Goal: Task Accomplishment & Management: Manage account settings

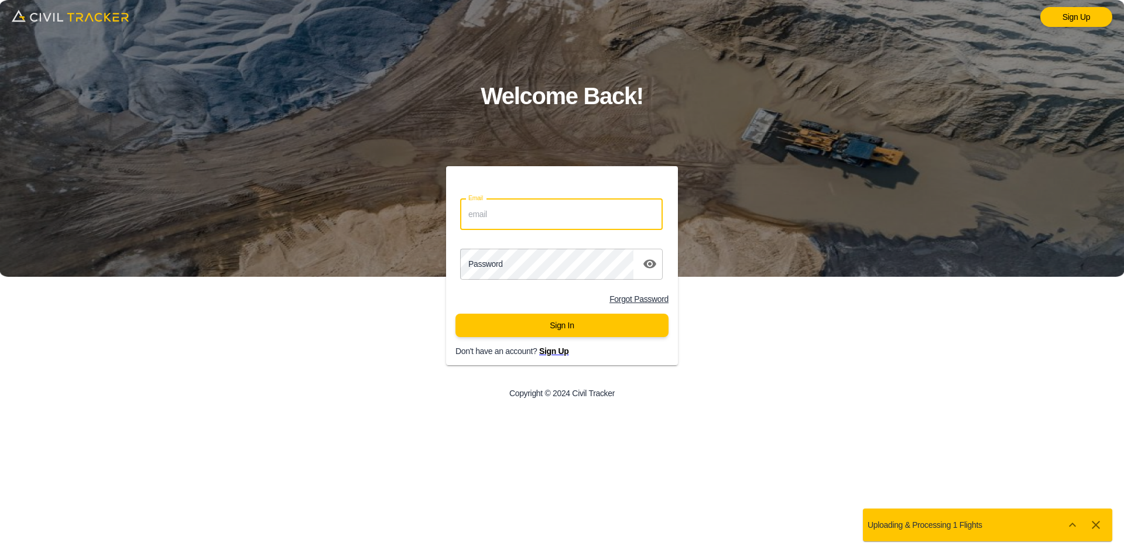
click at [539, 223] on input "Email" at bounding box center [561, 214] width 203 height 31
type input "[EMAIL_ADDRESS][DOMAIN_NAME]"
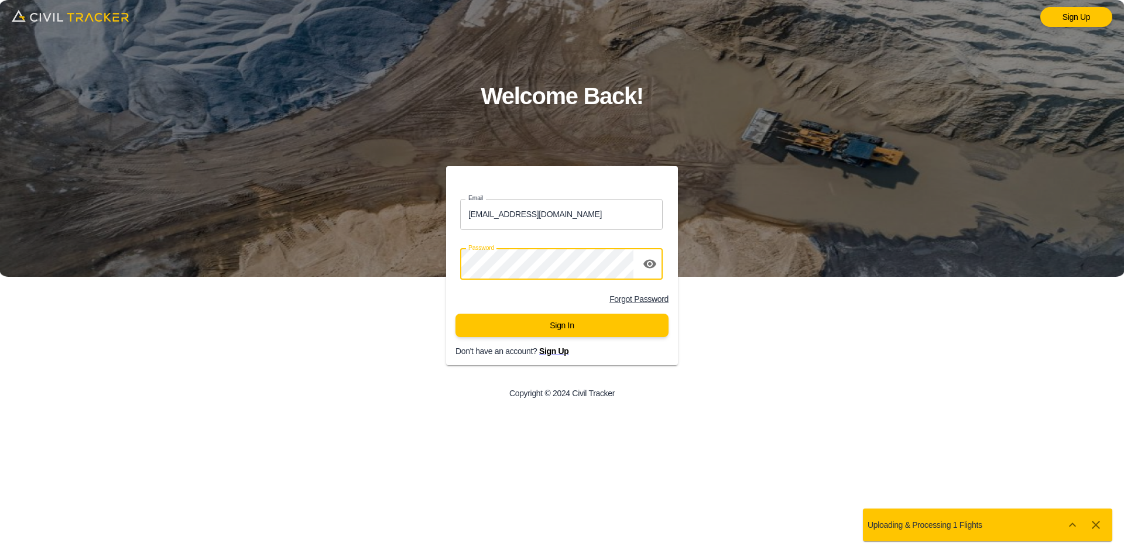
click at [522, 327] on button "Sign In" at bounding box center [562, 325] width 213 height 23
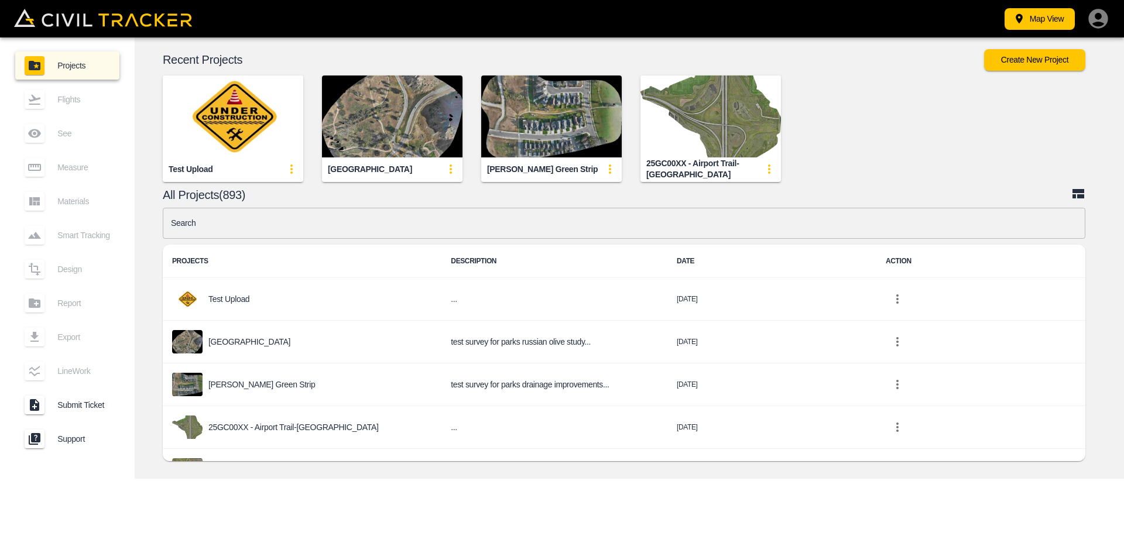
click at [502, 227] on input "text" at bounding box center [624, 223] width 923 height 31
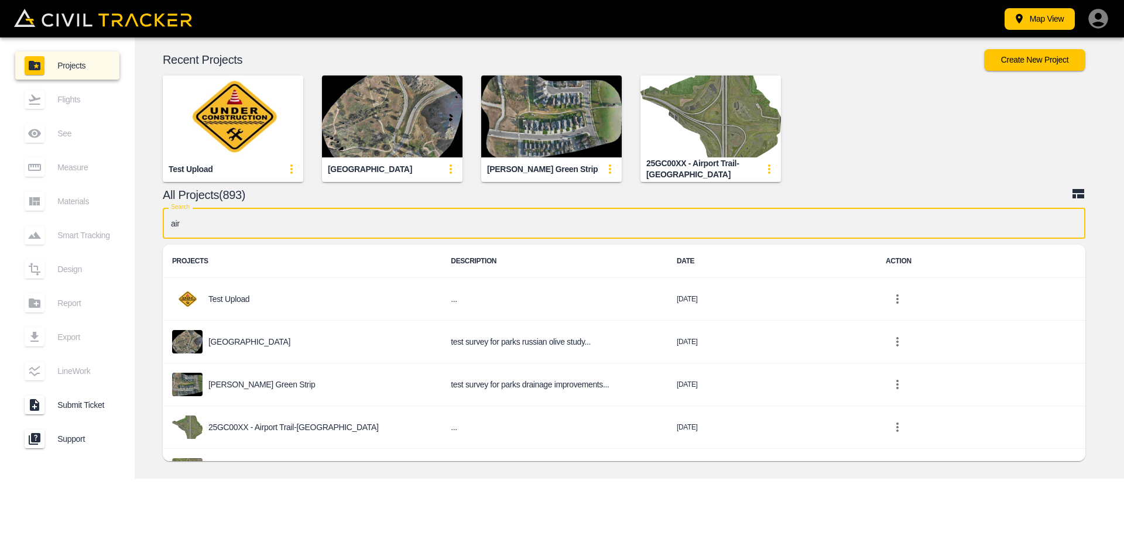
type input "airp"
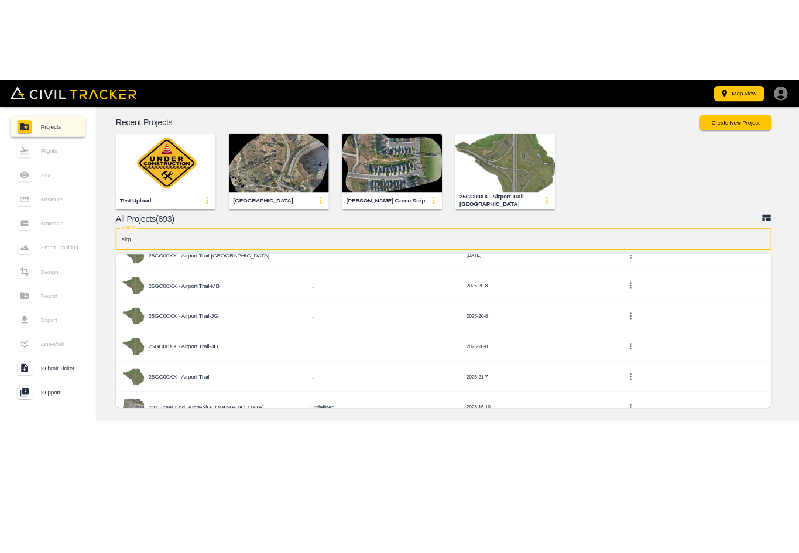
scroll to position [97, 0]
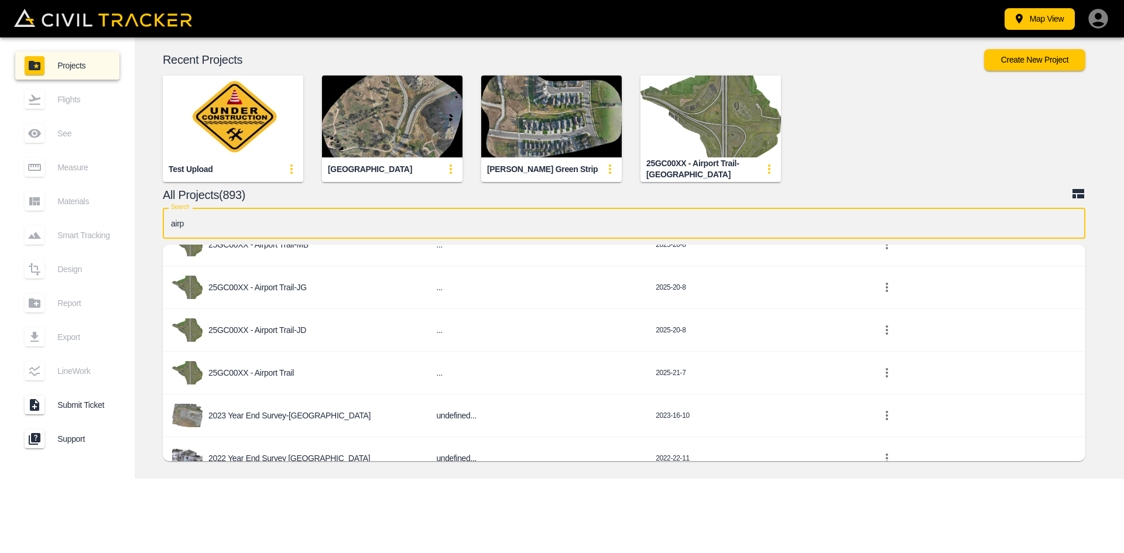
click at [284, 382] on div "25GC00XX - Airport Trail" at bounding box center [294, 372] width 245 height 23
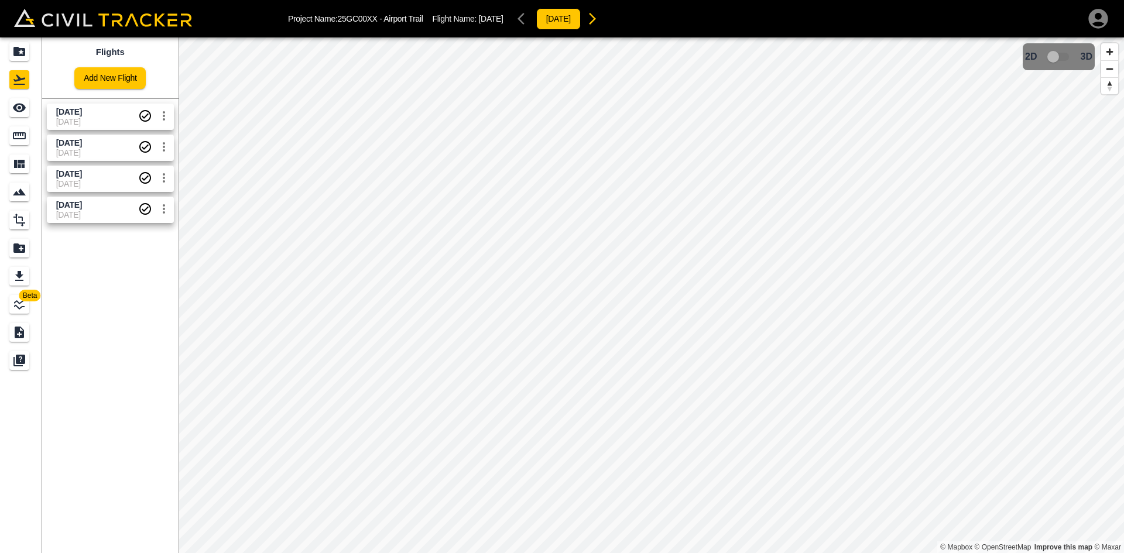
click at [104, 215] on span "[DATE]" at bounding box center [97, 214] width 82 height 9
click at [14, 98] on div "See" at bounding box center [19, 107] width 20 height 19
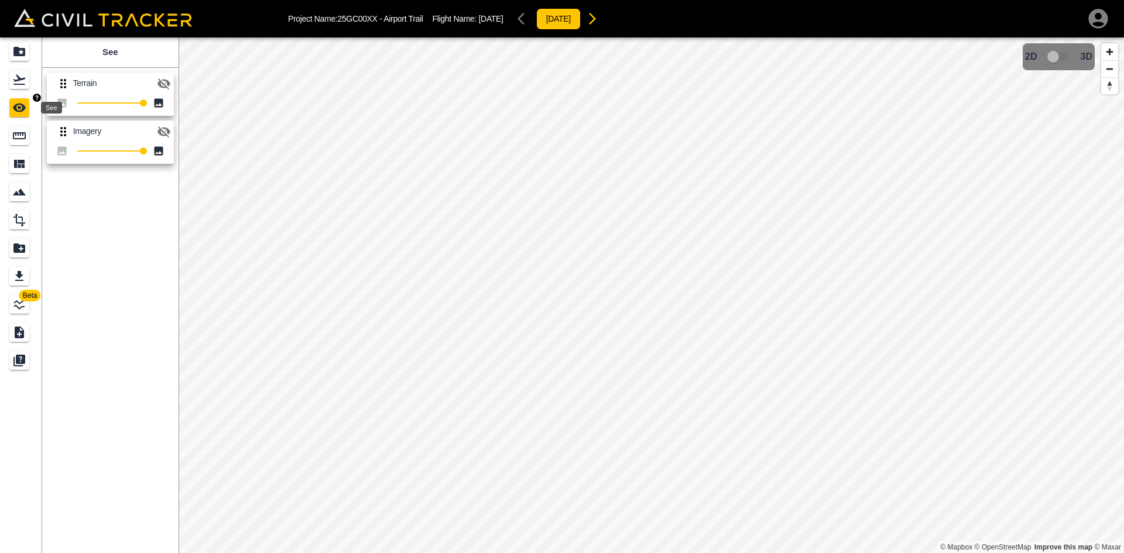
click at [16, 105] on icon "See" at bounding box center [19, 108] width 13 height 9
click at [167, 84] on icon "button" at bounding box center [164, 83] width 13 height 11
click at [167, 84] on icon "button" at bounding box center [164, 83] width 13 height 9
click at [163, 134] on icon "button" at bounding box center [164, 132] width 14 height 14
click at [167, 86] on icon "button" at bounding box center [164, 84] width 14 height 14
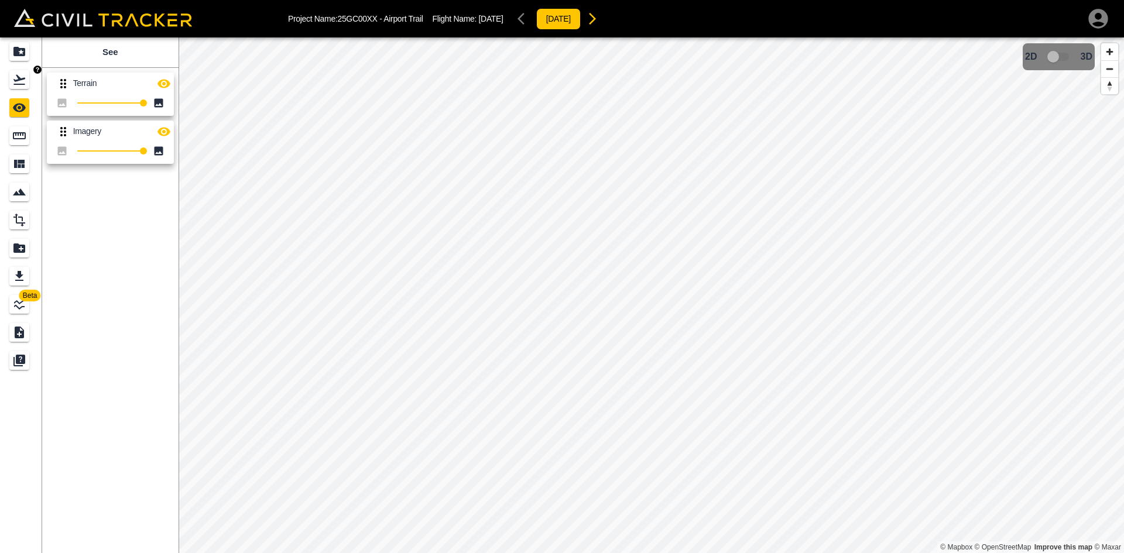
click at [18, 79] on icon "Flights" at bounding box center [19, 80] width 14 height 14
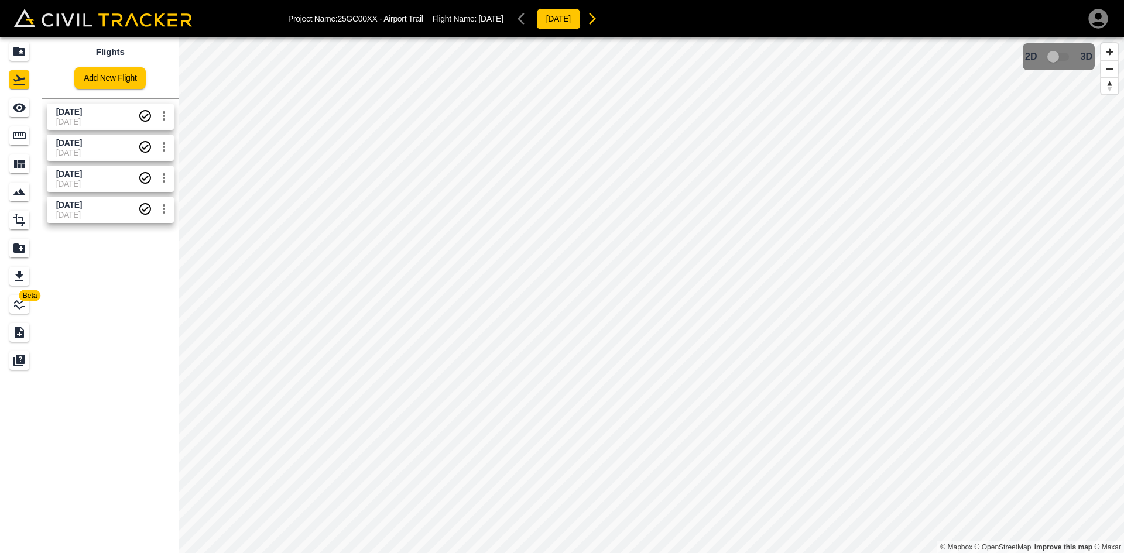
click at [163, 118] on icon "settings" at bounding box center [164, 116] width 14 height 14
click at [143, 160] on h6 "Delete" at bounding box center [151, 160] width 29 height 7
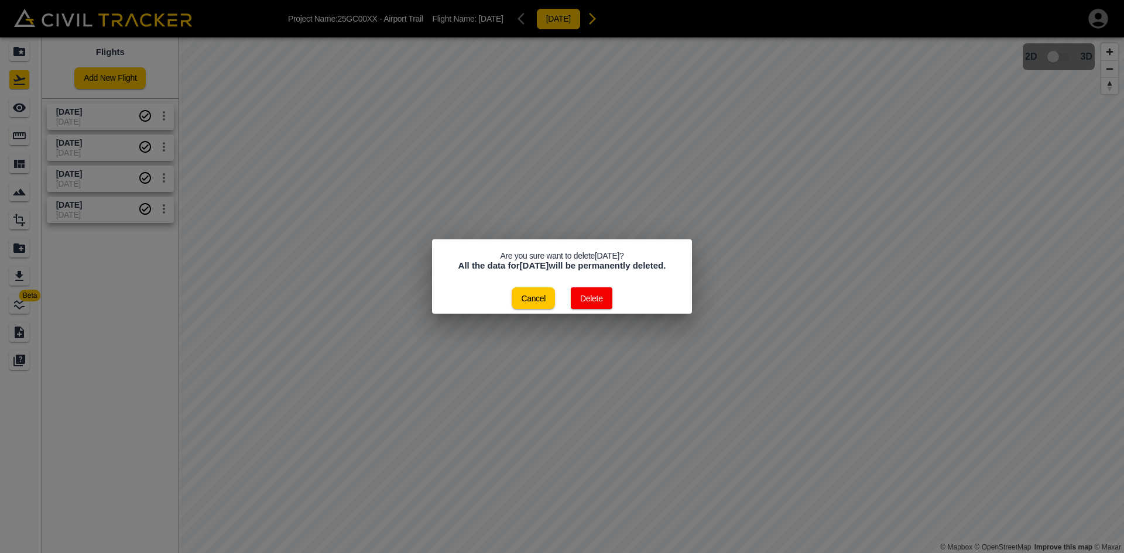
click at [601, 304] on button "Delete" at bounding box center [592, 299] width 42 height 22
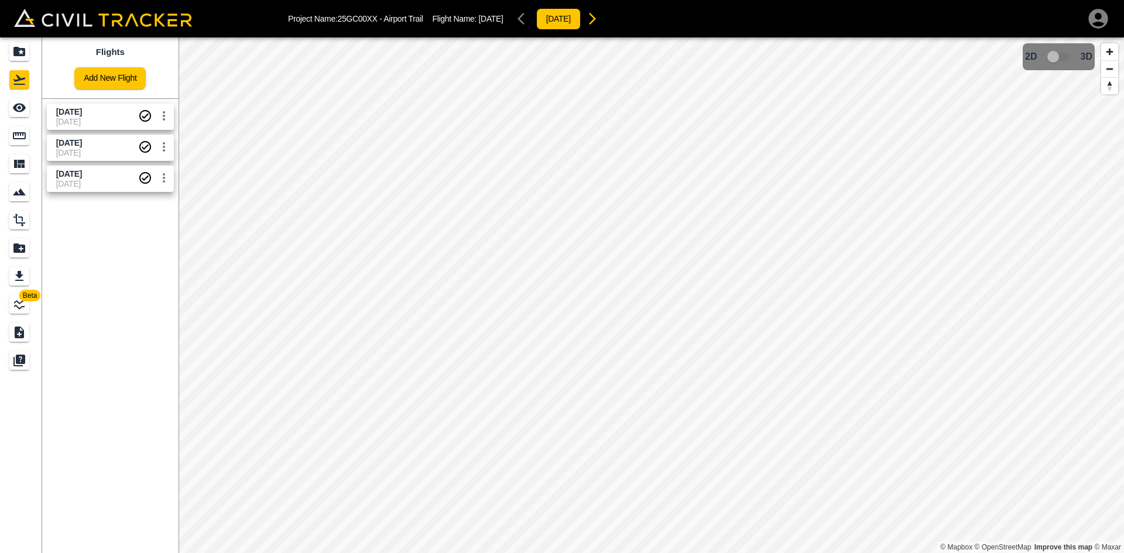
click at [163, 117] on icon "settings" at bounding box center [164, 116] width 14 height 14
click at [146, 157] on h6 "Delete" at bounding box center [151, 160] width 29 height 7
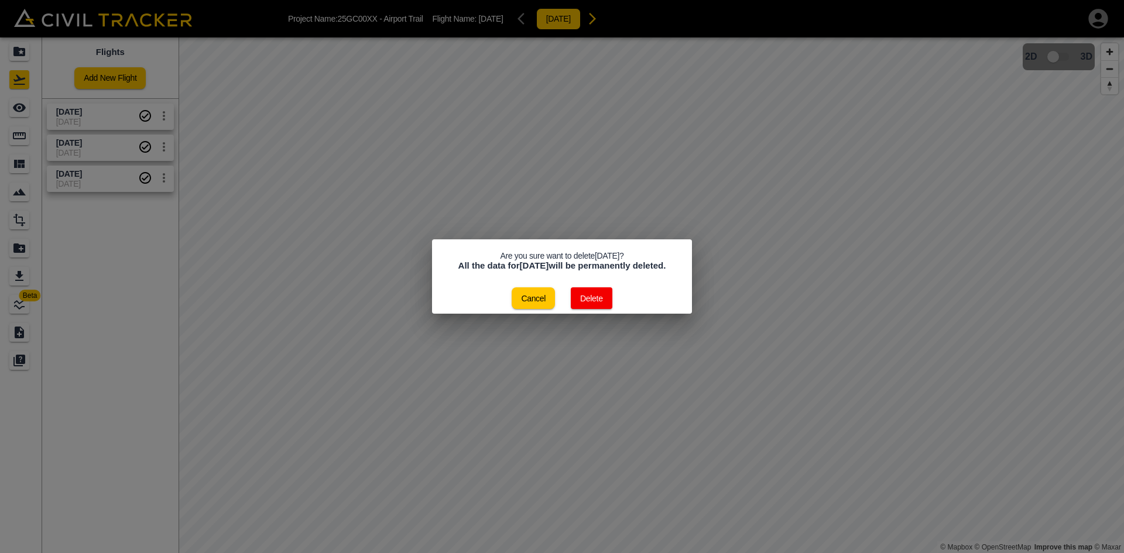
click at [593, 307] on button "Delete" at bounding box center [592, 299] width 42 height 22
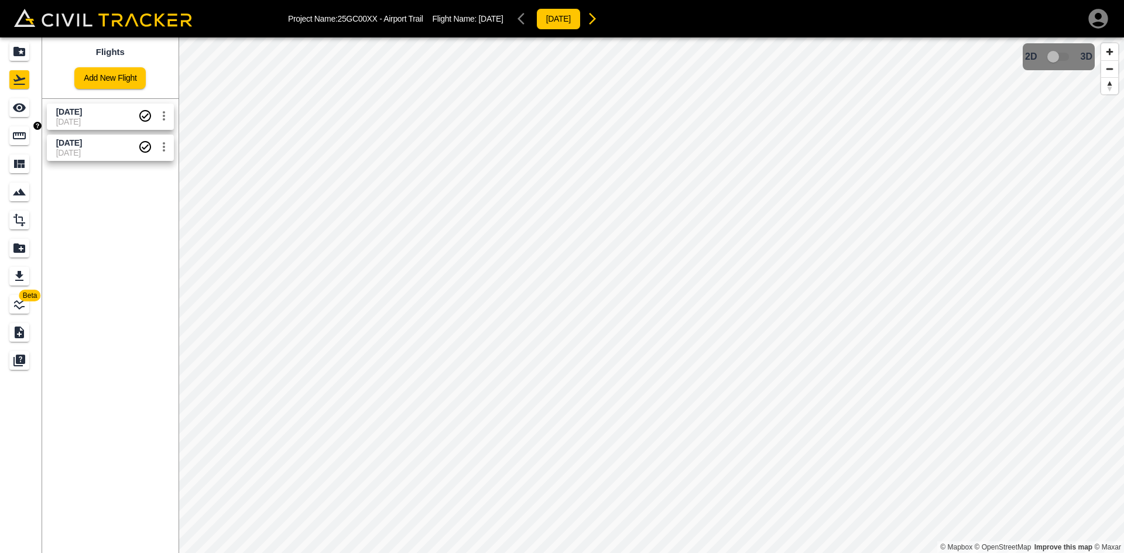
drag, startPoint x: 9, startPoint y: 140, endPoint x: 14, endPoint y: 137, distance: 6.0
click at [9, 140] on link at bounding box center [21, 136] width 42 height 28
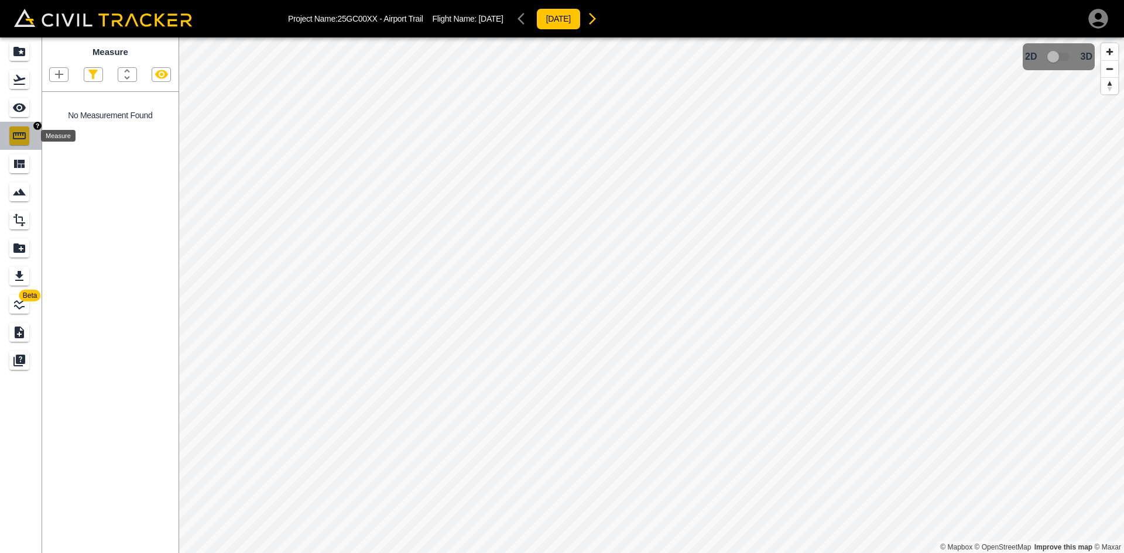
click at [16, 136] on icon "Measure" at bounding box center [19, 135] width 13 height 7
click at [13, 83] on icon "Flights" at bounding box center [19, 80] width 14 height 14
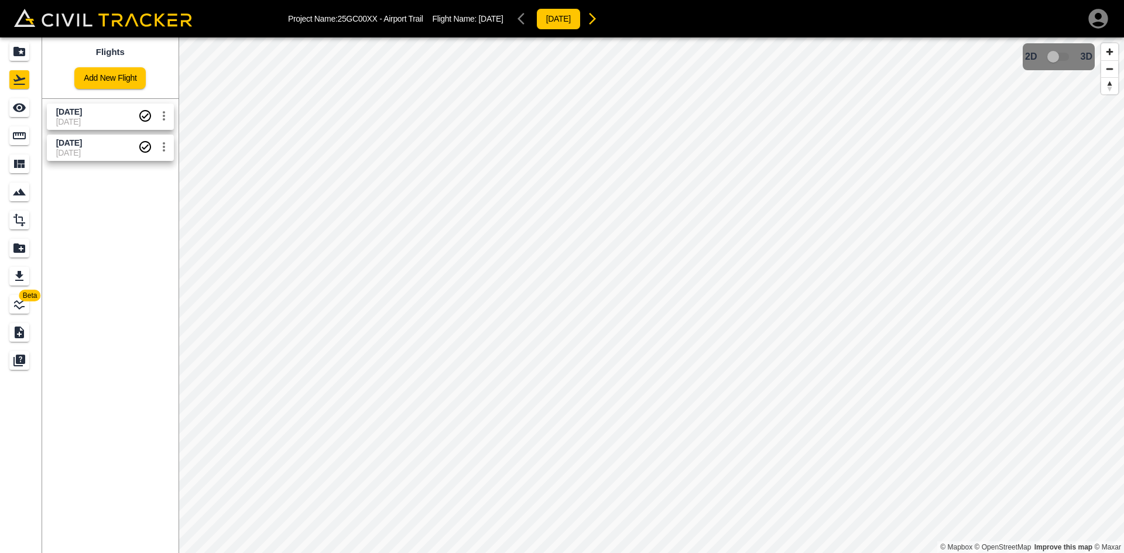
click at [164, 118] on icon "settings" at bounding box center [164, 116] width 14 height 14
click at [128, 161] on div at bounding box center [120, 160] width 33 height 23
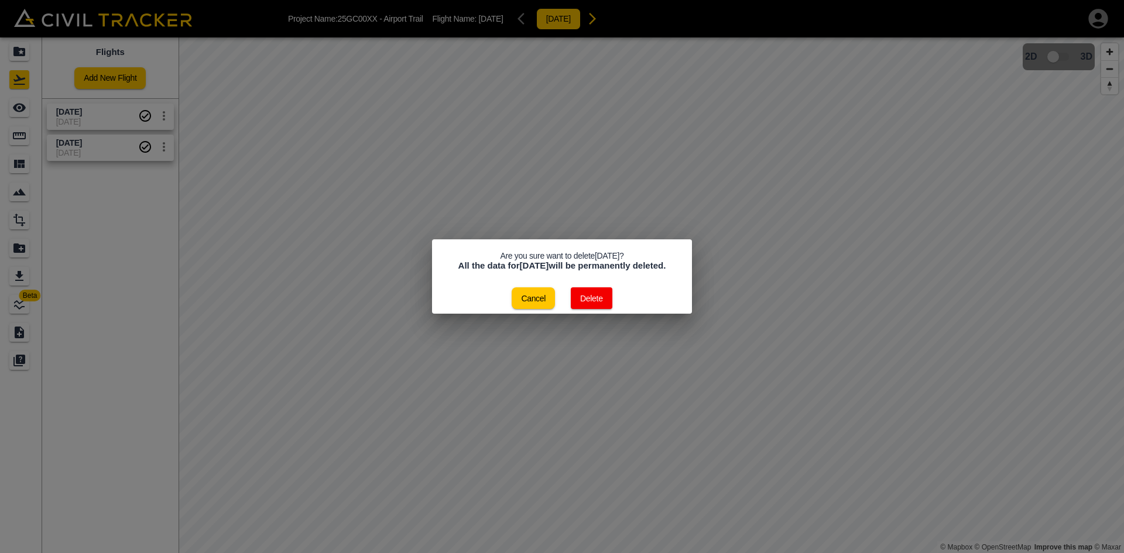
click at [584, 299] on button "Delete" at bounding box center [592, 299] width 42 height 22
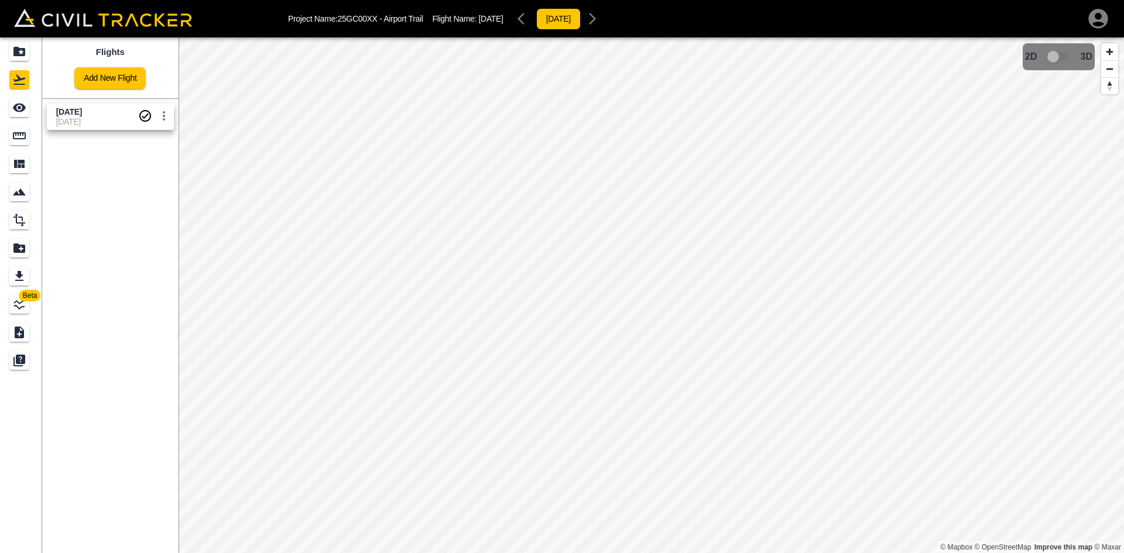
click at [167, 119] on icon "settings" at bounding box center [164, 116] width 14 height 14
click at [162, 159] on h6 "Delete" at bounding box center [151, 160] width 29 height 7
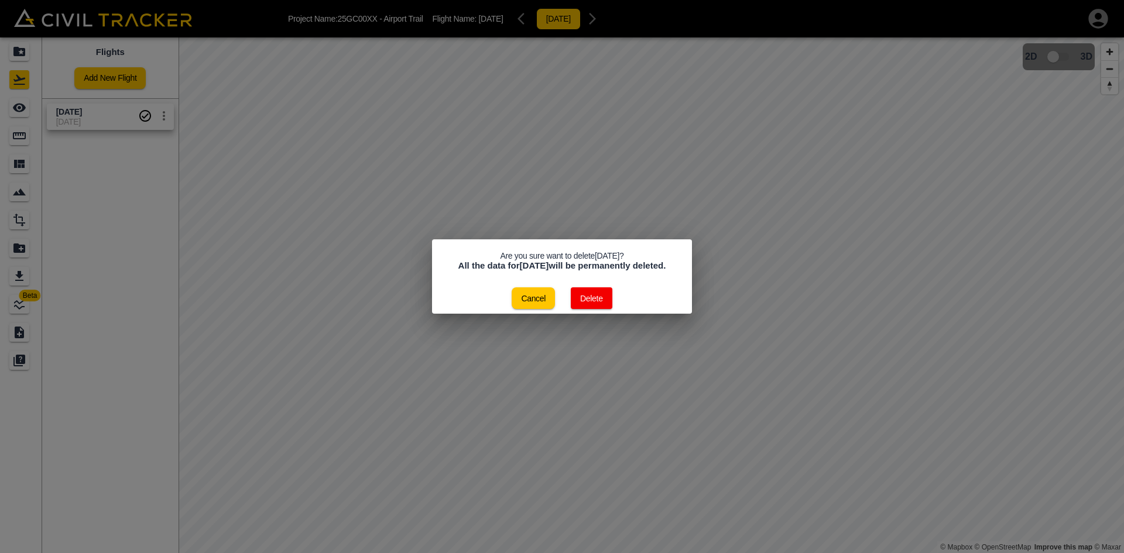
click at [598, 308] on button "Delete" at bounding box center [592, 299] width 42 height 22
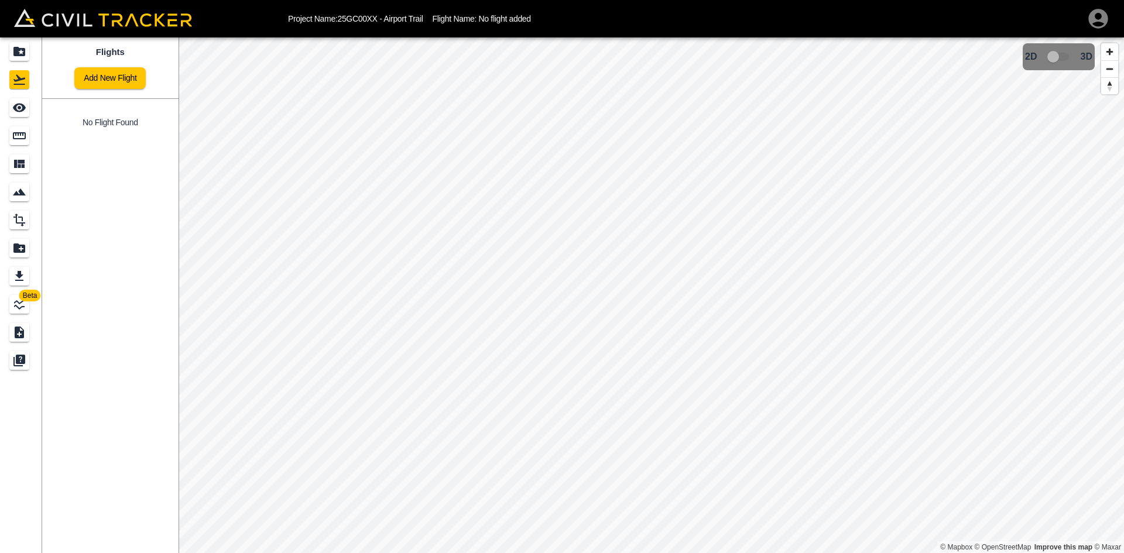
click at [146, 165] on div "Flights Add New Flight No Flight Found" at bounding box center [110, 295] width 136 height 516
click at [105, 85] on link "Add New Flight" at bounding box center [109, 78] width 71 height 22
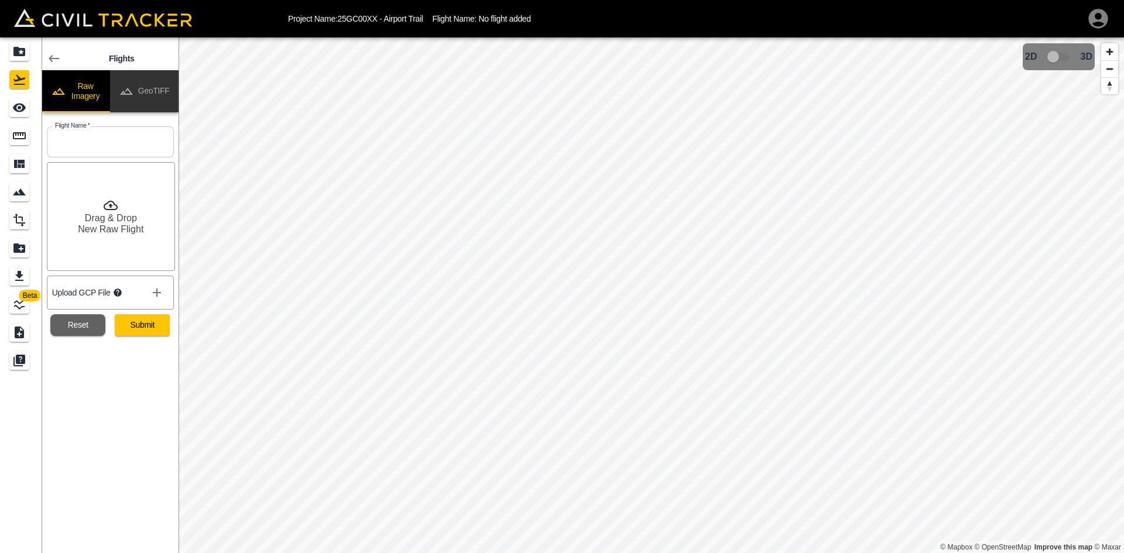
click at [154, 88] on button "GeoTIFF" at bounding box center [144, 91] width 69 height 42
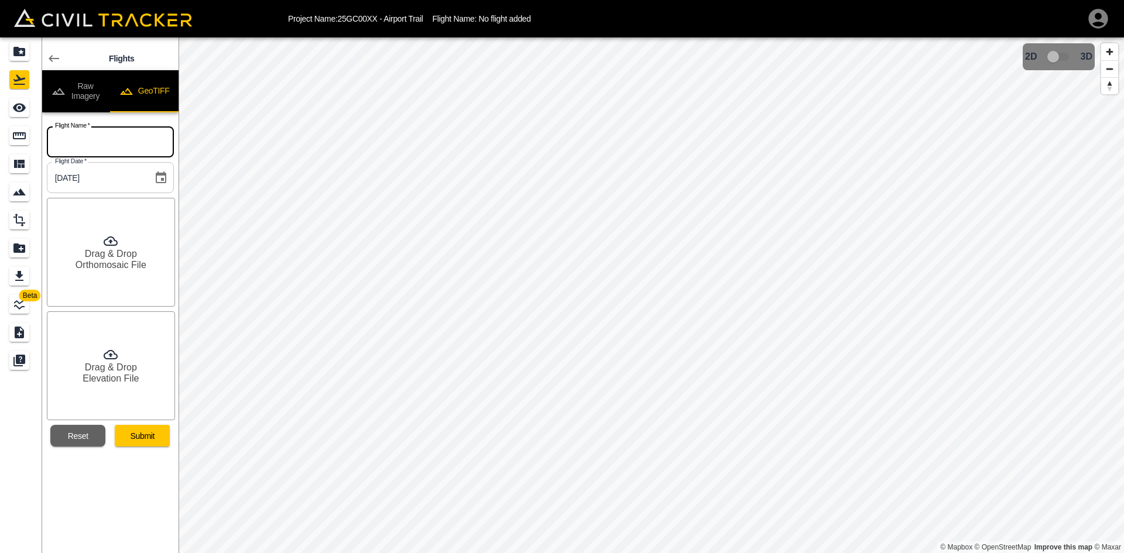
click at [125, 139] on input "text" at bounding box center [110, 141] width 127 height 31
click at [112, 145] on input "text" at bounding box center [110, 141] width 127 height 31
type input "[DATE]"
click at [108, 259] on h6 "Orthomosaic File" at bounding box center [111, 264] width 71 height 11
click at [110, 261] on h6 "Orthomosaic File" at bounding box center [111, 264] width 71 height 11
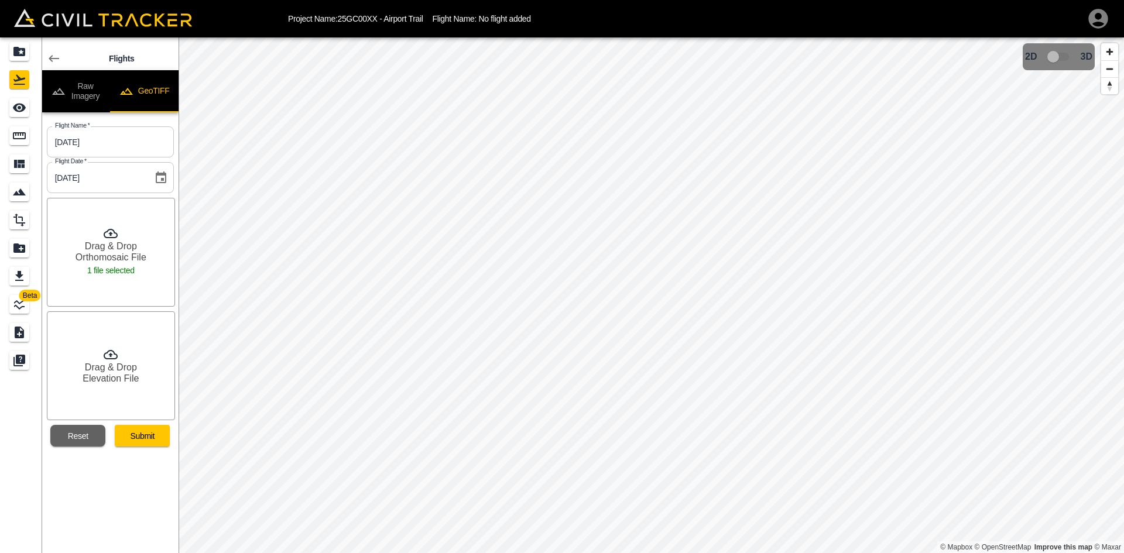
click at [100, 377] on h6 "Elevation File" at bounding box center [111, 378] width 56 height 11
click at [146, 437] on button "Submit" at bounding box center [142, 436] width 55 height 22
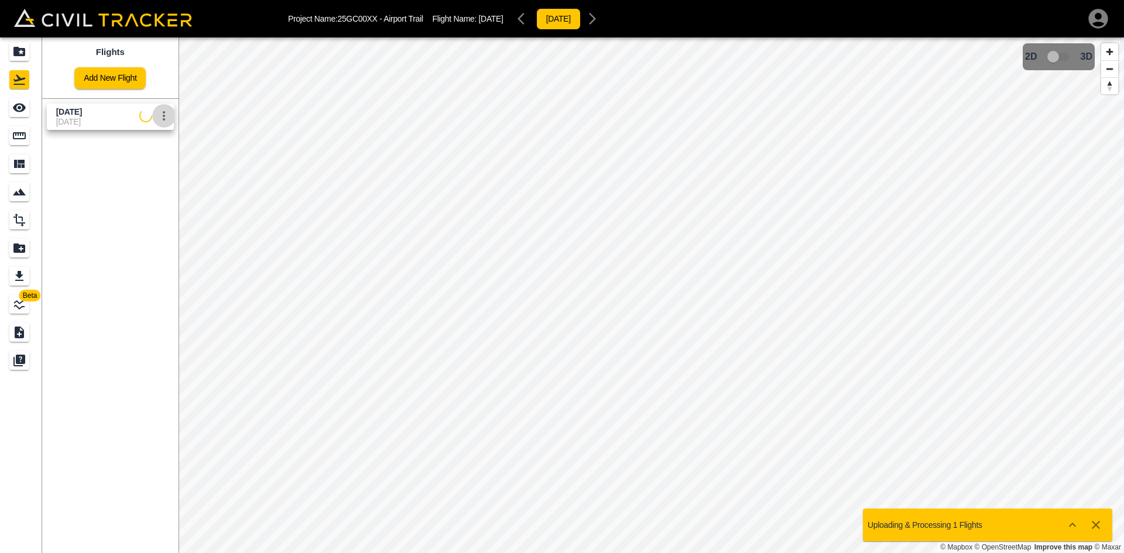
click at [165, 121] on icon "settings" at bounding box center [164, 116] width 14 height 14
click at [153, 139] on h6 "Edit" at bounding box center [151, 141] width 29 height 7
click at [84, 128] on input "[DATE]" at bounding box center [105, 128] width 99 height 17
type input "[DATE]"
click at [138, 124] on icon "button" at bounding box center [139, 123] width 11 height 11
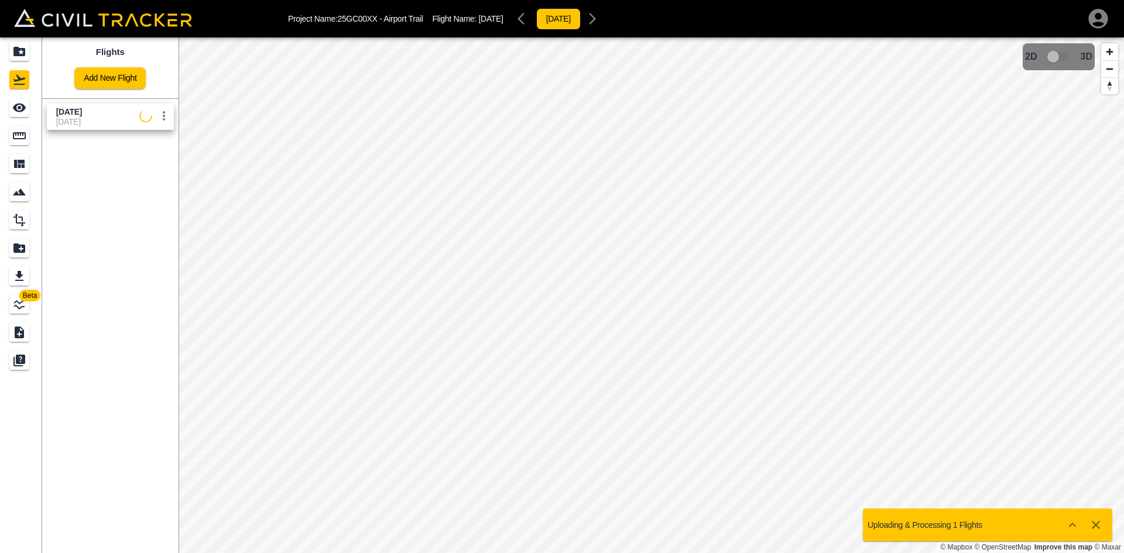
click at [94, 228] on div "Flights Add New Flight [DATE] [DATE]" at bounding box center [110, 295] width 136 height 516
